Goal: Find specific page/section: Find specific page/section

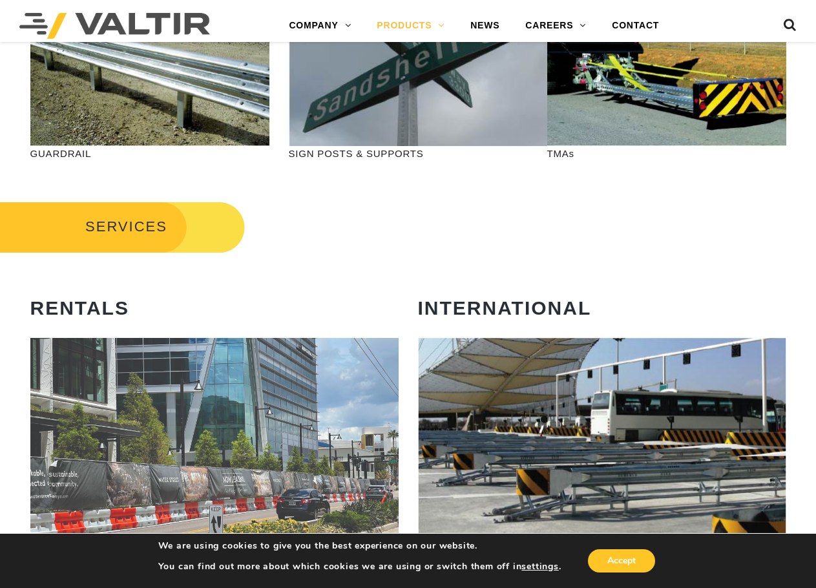
scroll to position [582, 0]
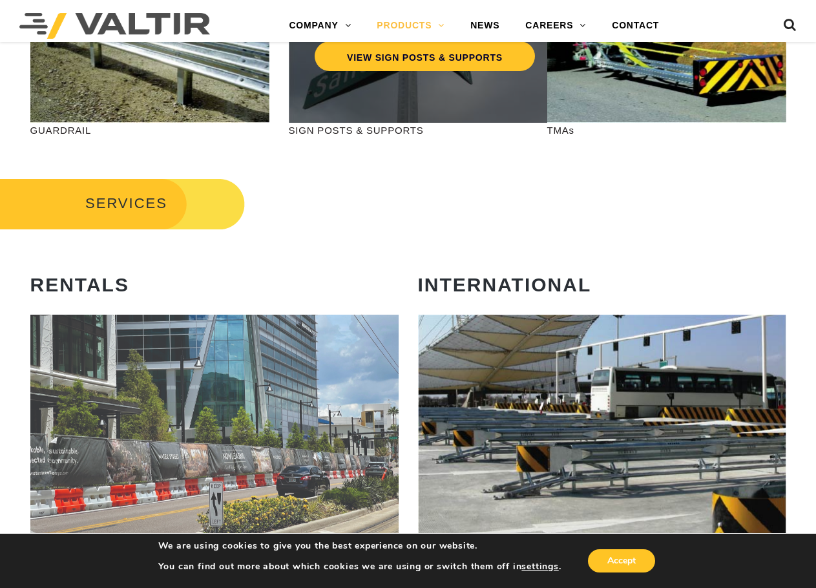
click at [399, 101] on div "VIEW SIGN POSTS & SUPPORTS" at bounding box center [425, 51] width 272 height 144
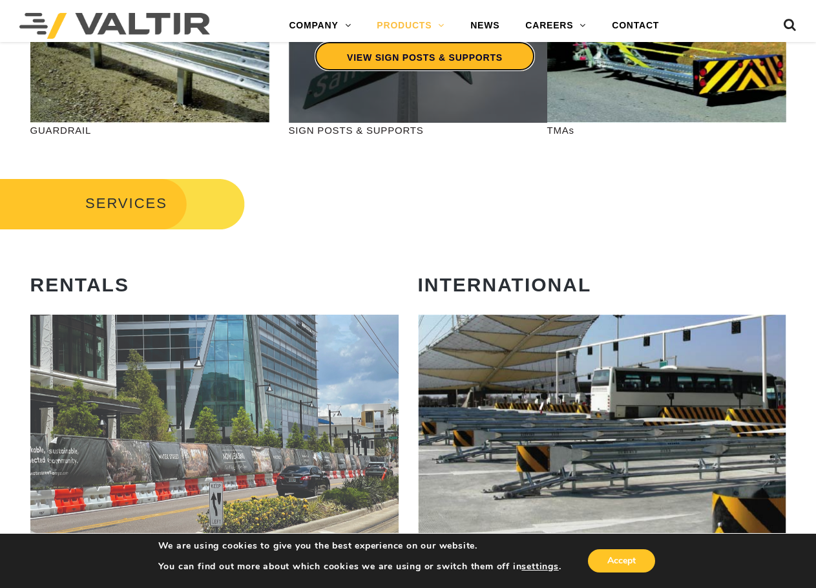
click at [408, 59] on link "VIEW SIGN POSTS & SUPPORTS" at bounding box center [425, 56] width 220 height 30
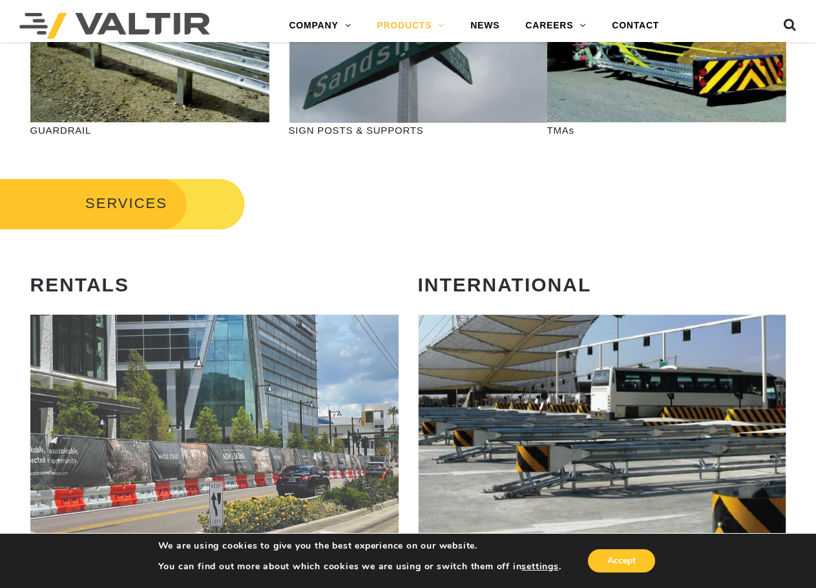
scroll to position [646, 0]
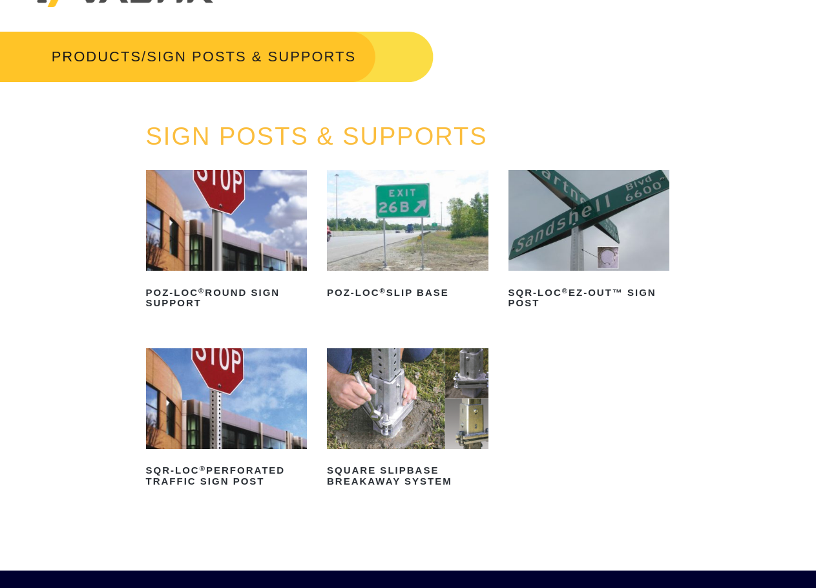
scroll to position [65, 0]
